Goal: Check status: Check status

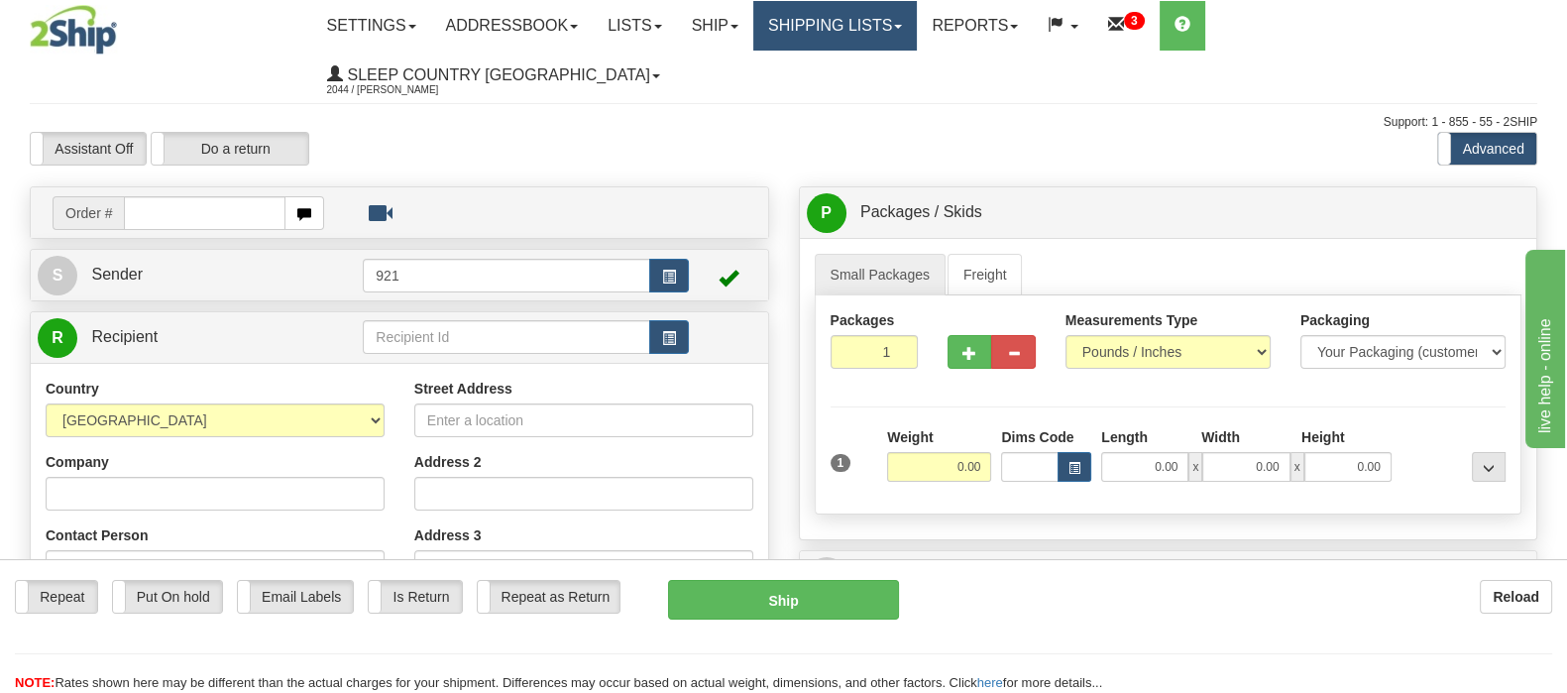
click at [886, 12] on link "Shipping lists" at bounding box center [835, 26] width 164 height 50
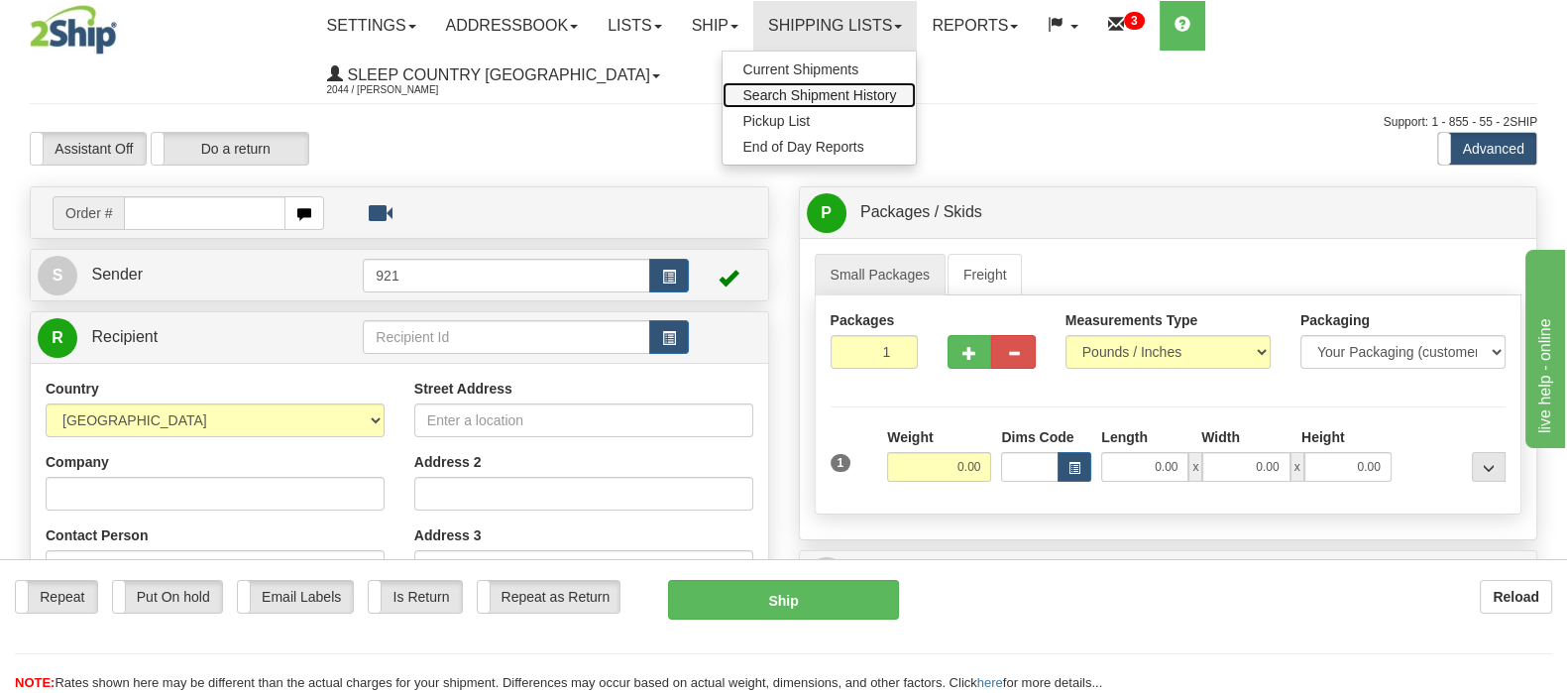
click at [896, 92] on span "Search Shipment History" at bounding box center [819, 95] width 154 height 16
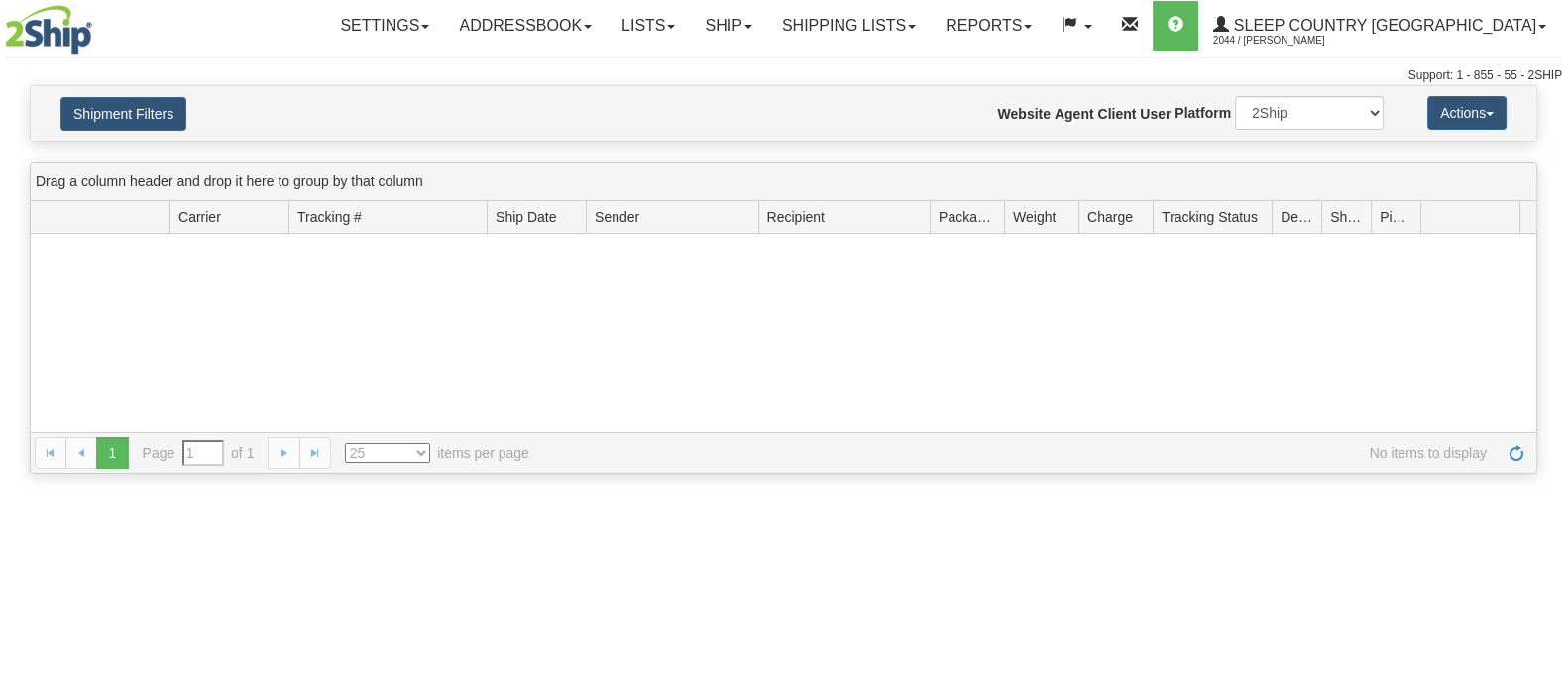
type input "From [DATE] To [DATE]"
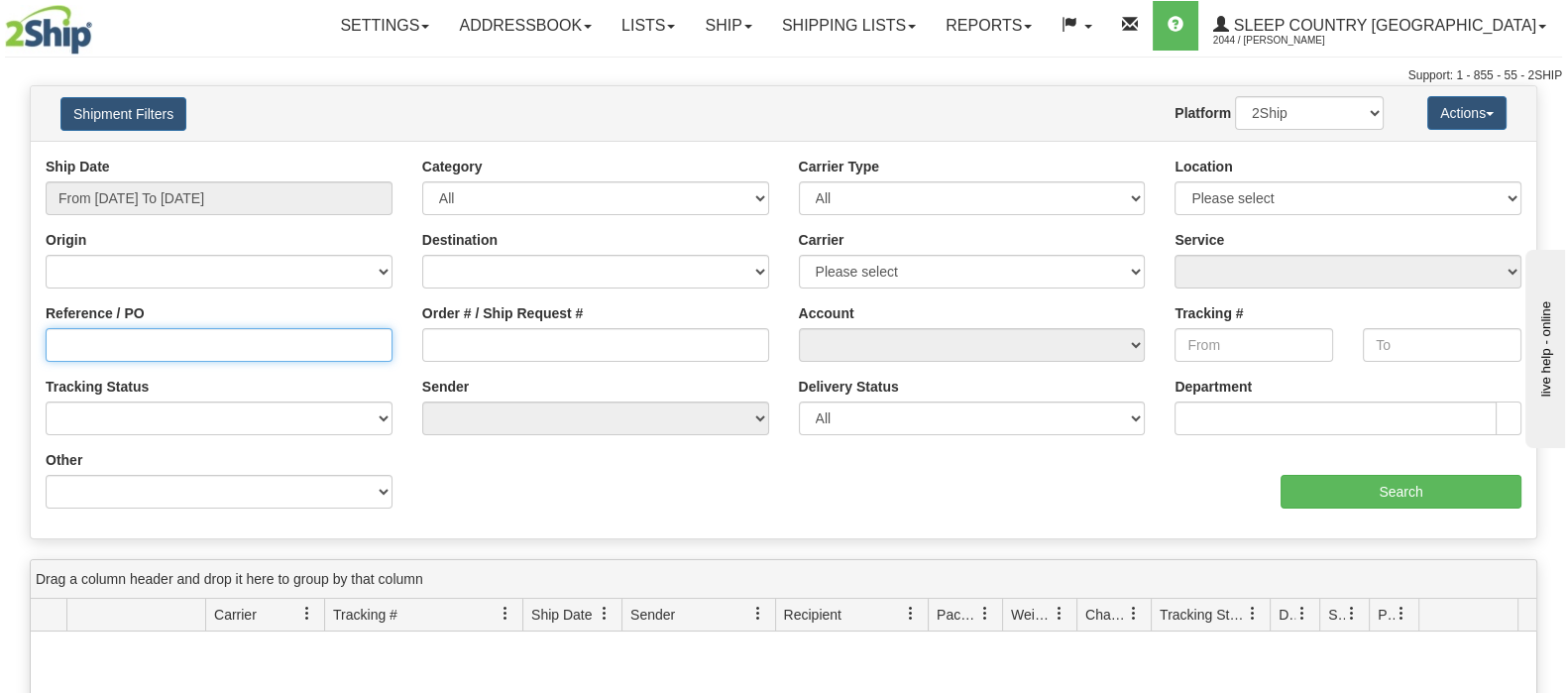
click at [229, 344] on input "Reference / PO" at bounding box center [219, 345] width 347 height 34
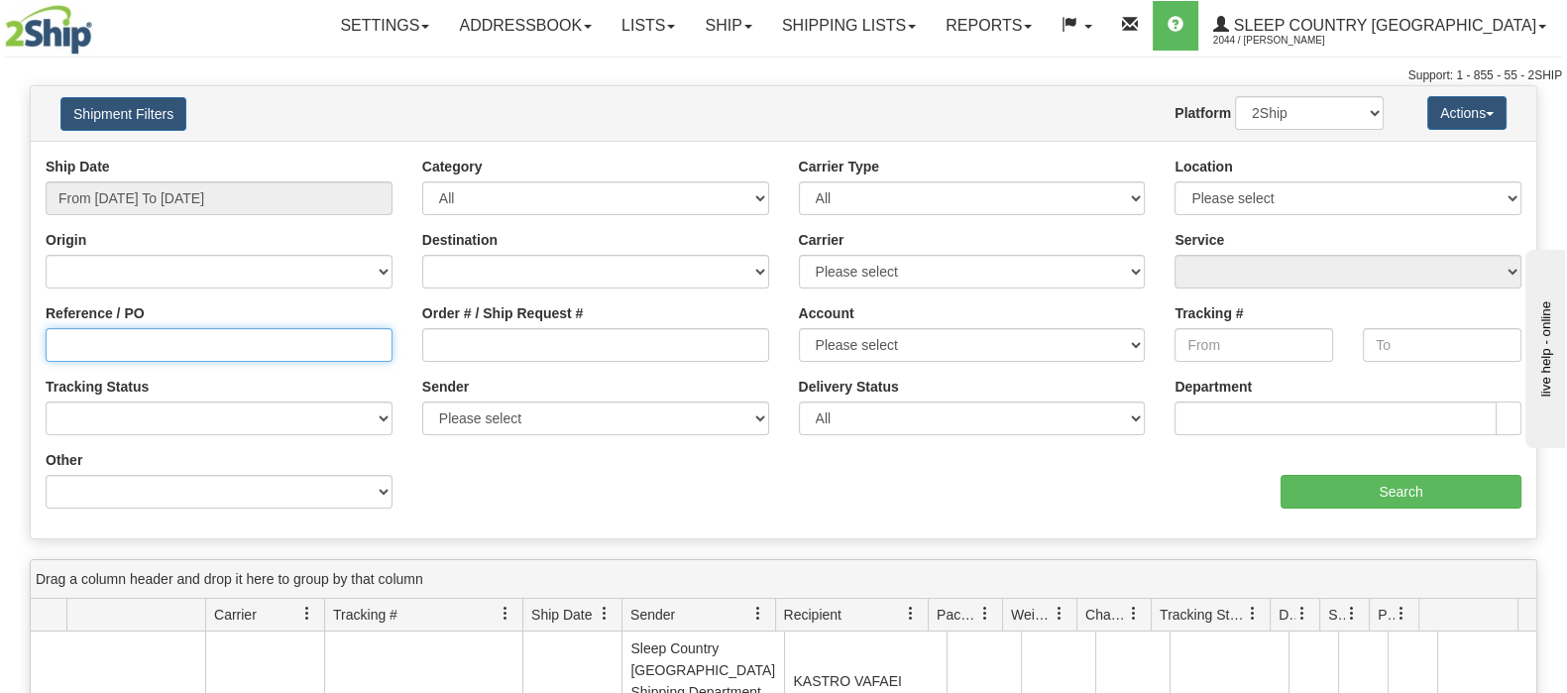
paste input "9000I106001"
type input "9000I106001"
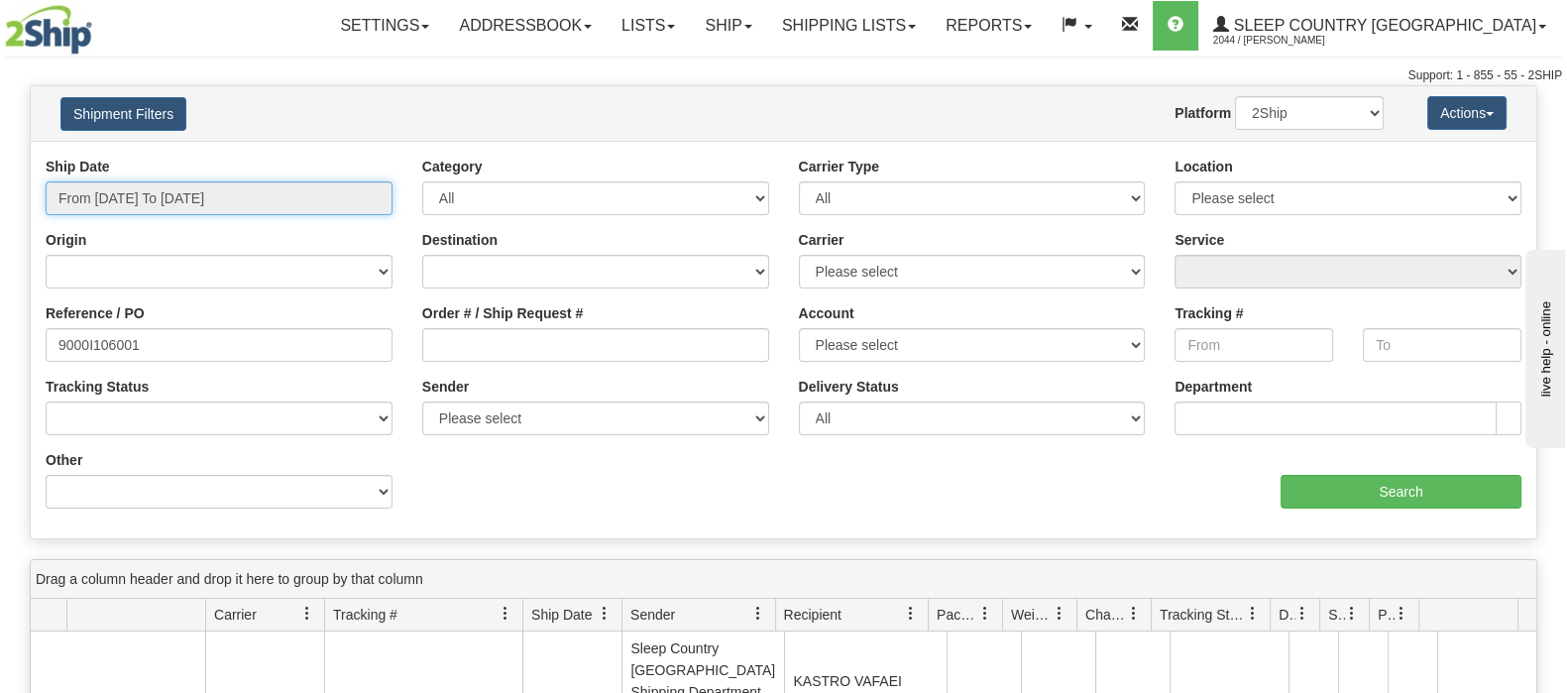
click at [208, 191] on input "From [DATE] To [DATE]" at bounding box center [219, 198] width 347 height 34
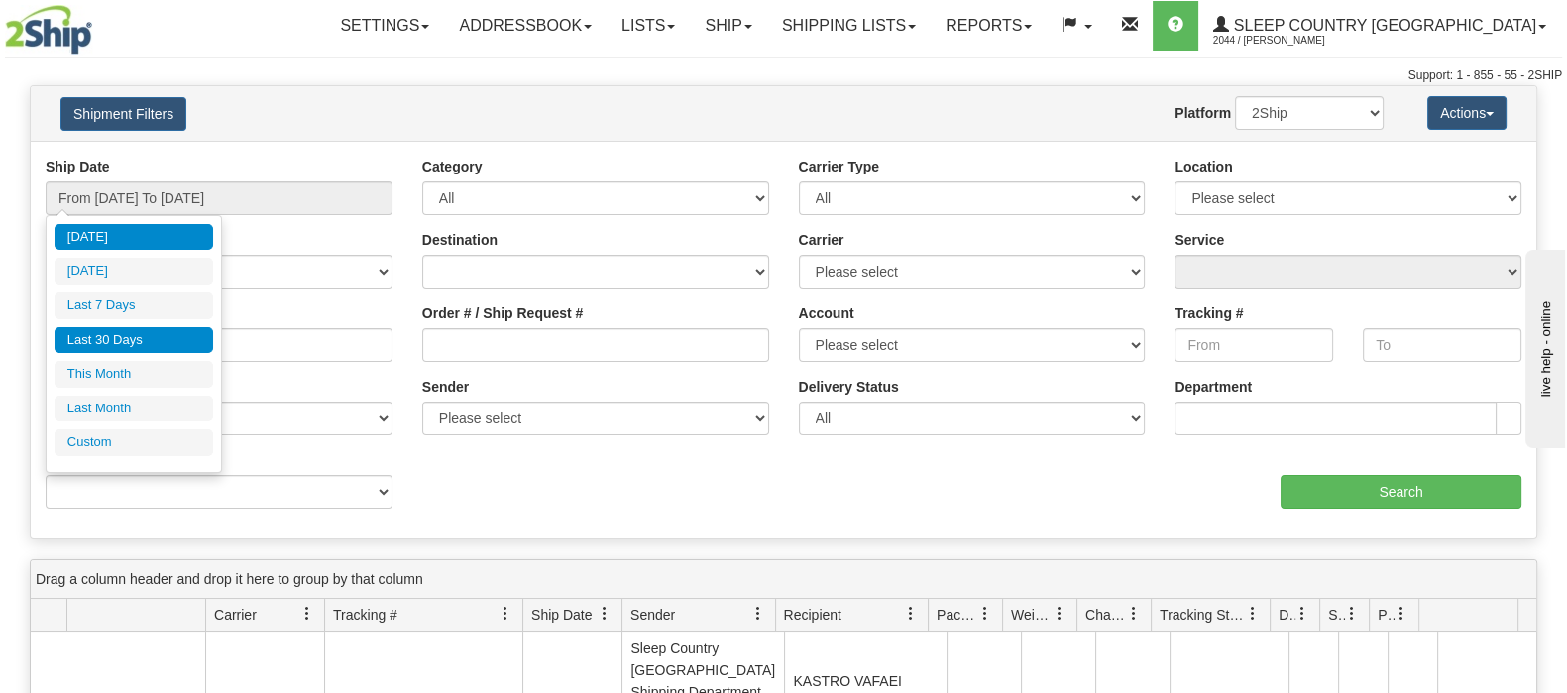
click at [130, 338] on li "Last 30 Days" at bounding box center [134, 340] width 159 height 27
type input "From [DATE] To [DATE]"
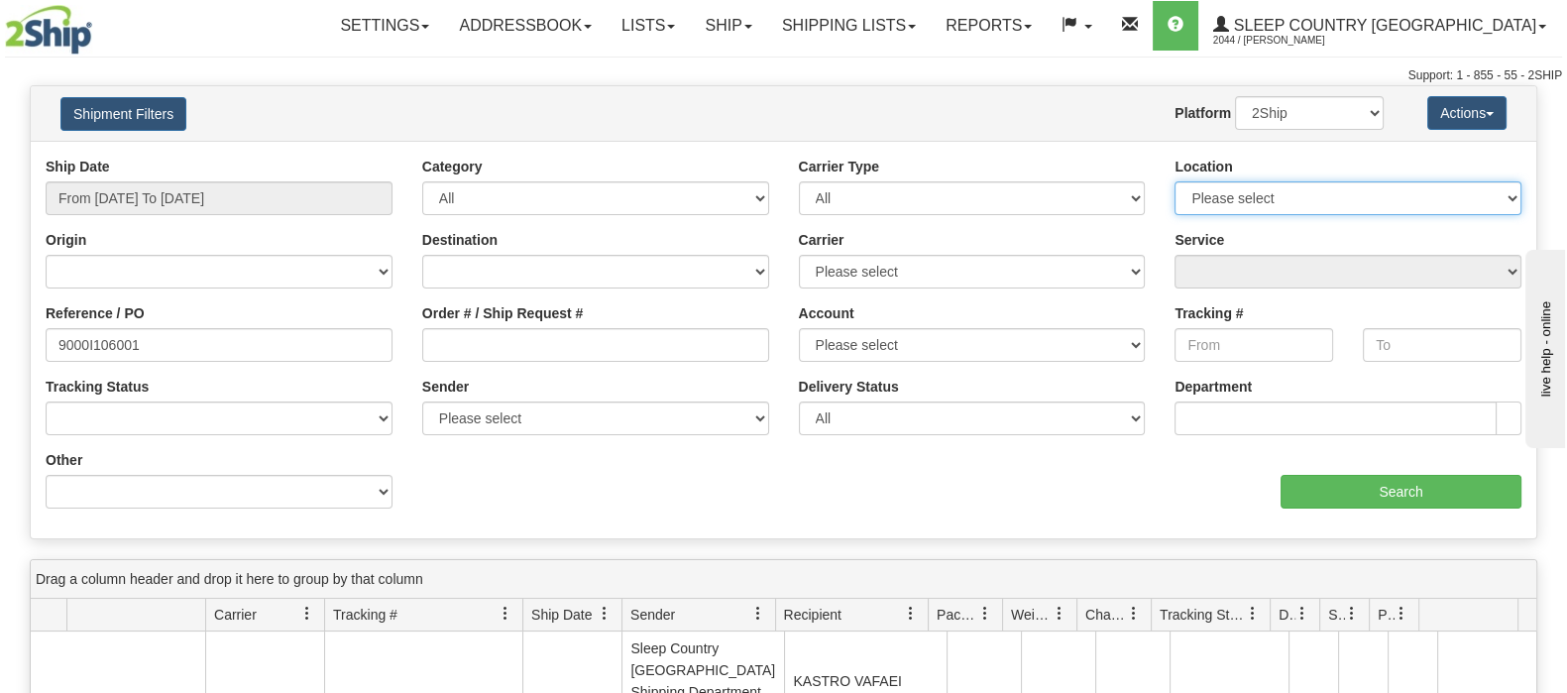
click at [1440, 196] on select "Please select [GEOGRAPHIC_DATA] 921 922 93 94 97 390 915 916 98 902 95 96 90 91…" at bounding box center [1348, 198] width 347 height 34
click at [1437, 200] on select "Please select [GEOGRAPHIC_DATA] 921 922 93 94 97 390 915 916 98 902 95 96 90 91…" at bounding box center [1348, 198] width 347 height 34
select select "7553"
click at [1175, 181] on select "Please select [GEOGRAPHIC_DATA] 921 922 93 94 97 390 915 916 98 902 95 96 90 91…" at bounding box center [1348, 198] width 347 height 34
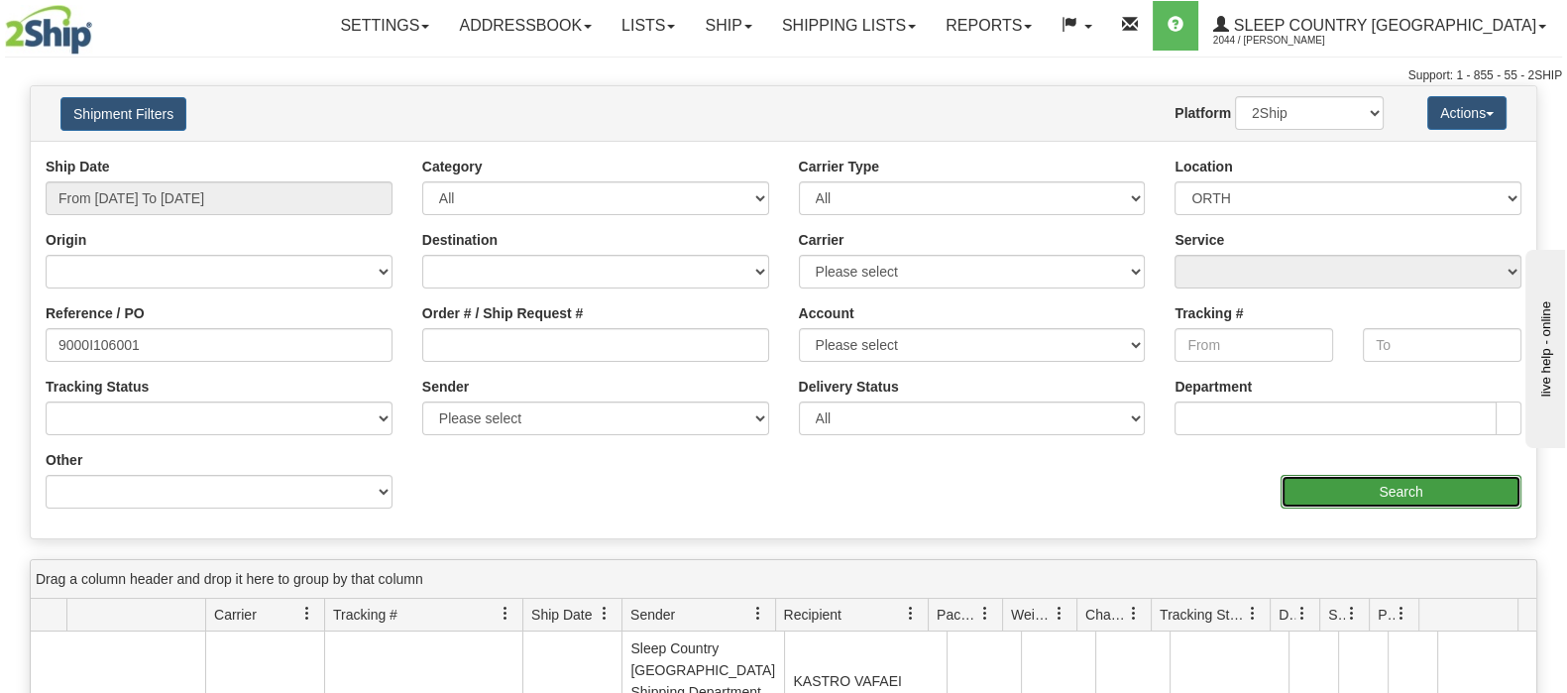
click at [1347, 493] on input "Search" at bounding box center [1401, 492] width 241 height 34
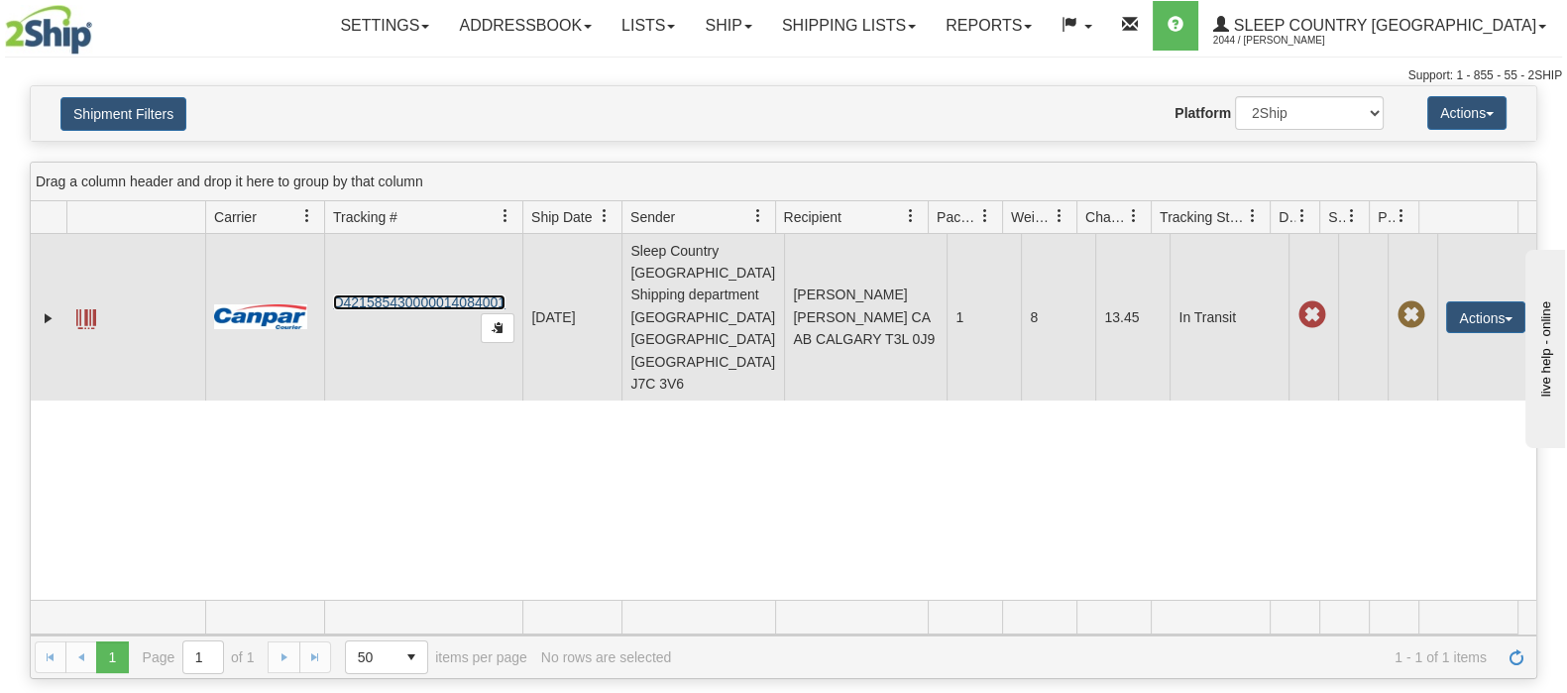
click at [389, 294] on link "D421585430000014084001" at bounding box center [419, 302] width 172 height 16
